Goal: Transaction & Acquisition: Purchase product/service

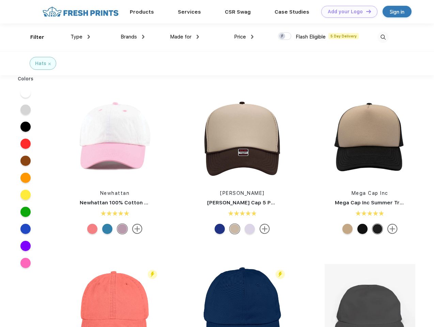
click at [347, 12] on link "Add your Logo Design Tool" at bounding box center [349, 12] width 56 height 12
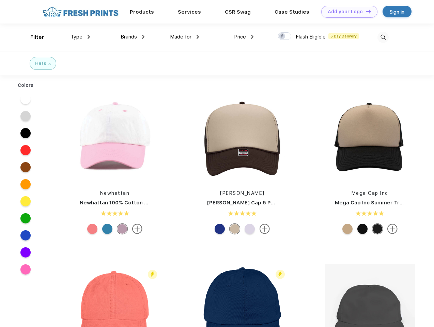
click at [0, 0] on div "Design Tool" at bounding box center [0, 0] width 0 height 0
click at [366, 11] on link "Add your Logo Design Tool" at bounding box center [349, 12] width 56 height 12
click at [33, 37] on div "Filter" at bounding box center [37, 37] width 14 height 8
click at [80, 37] on span "Type" at bounding box center [77, 37] width 12 height 6
click at [133, 37] on span "Brands" at bounding box center [129, 37] width 16 height 6
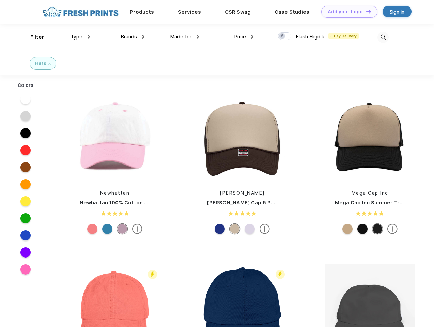
click at [185, 37] on span "Made for" at bounding box center [180, 37] width 21 height 6
click at [244, 37] on span "Price" at bounding box center [240, 37] width 12 height 6
click at [285, 36] on div at bounding box center [284, 35] width 13 height 7
click at [282, 36] on input "checkbox" at bounding box center [280, 34] width 4 height 4
click at [383, 37] on img at bounding box center [383, 37] width 11 height 11
